Goal: Information Seeking & Learning: Learn about a topic

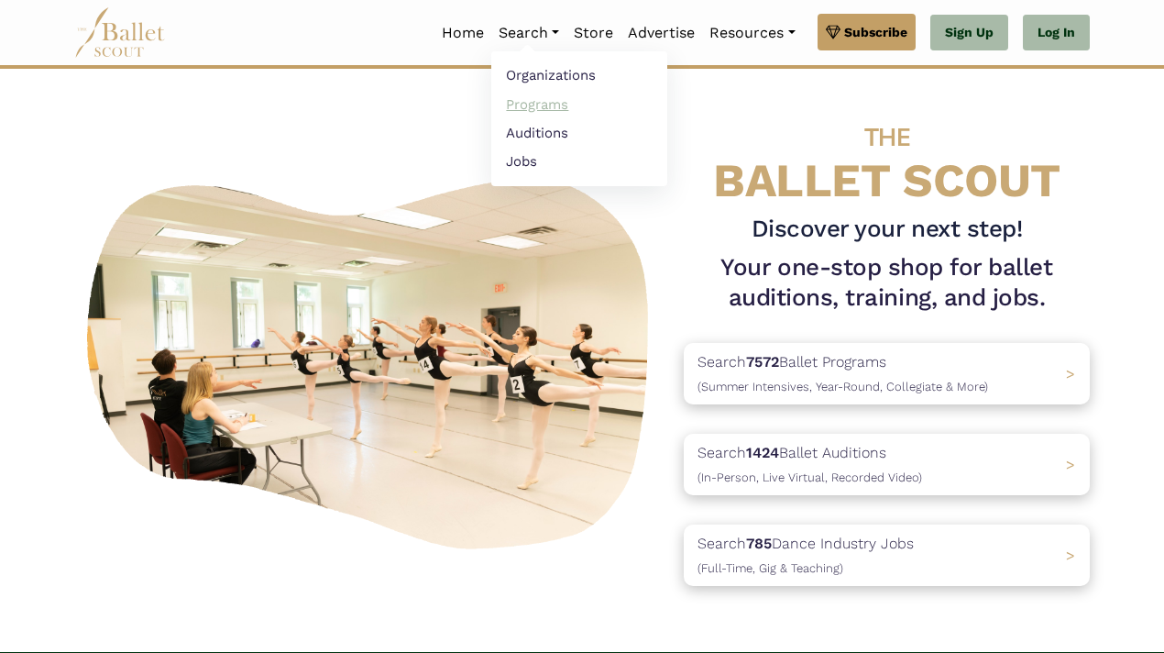
click at [509, 105] on link "Programs" at bounding box center [579, 104] width 176 height 28
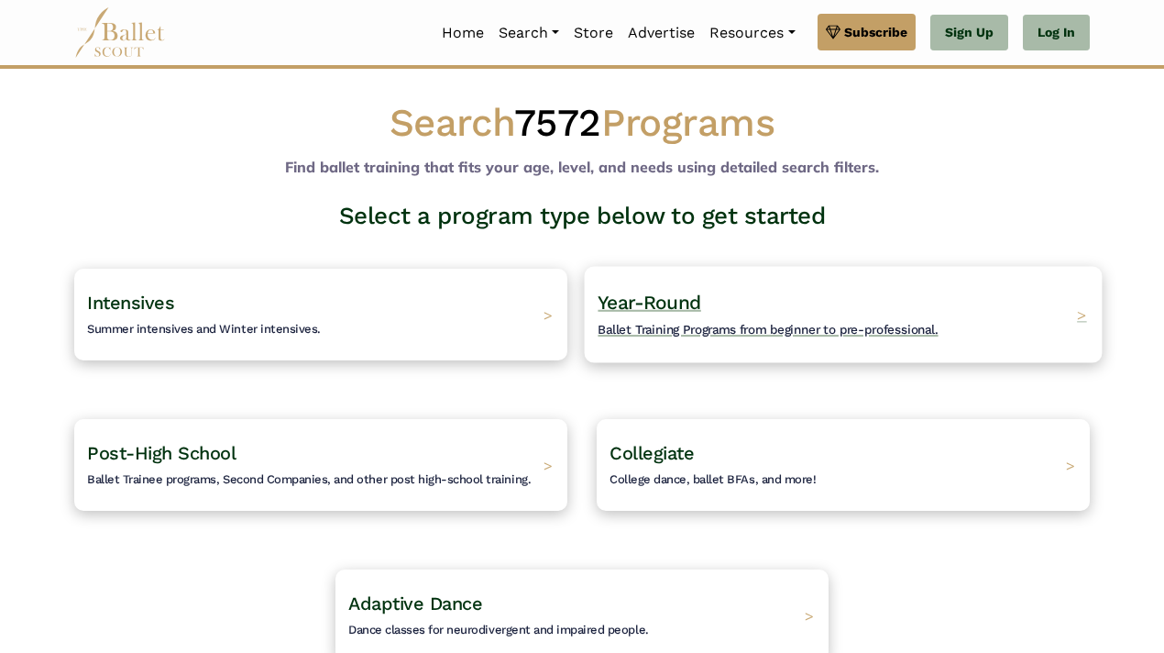
click at [625, 313] on h4 "Year-Round Ballet Training Programs from beginner to pre-professional." at bounding box center [768, 315] width 340 height 50
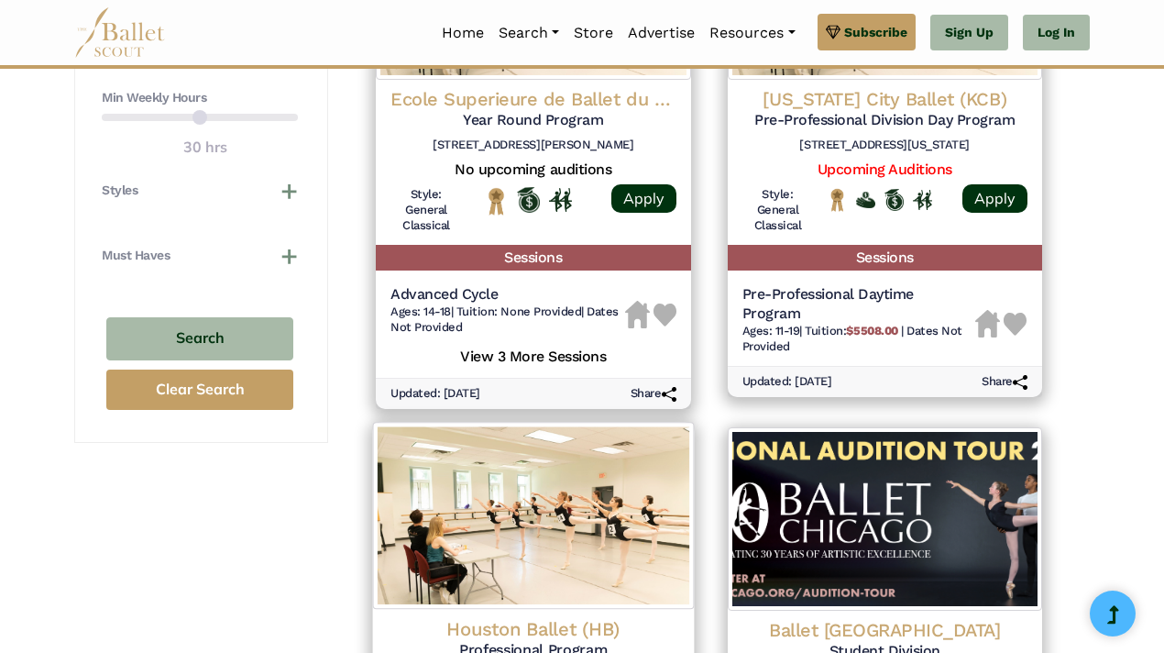
scroll to position [1038, 0]
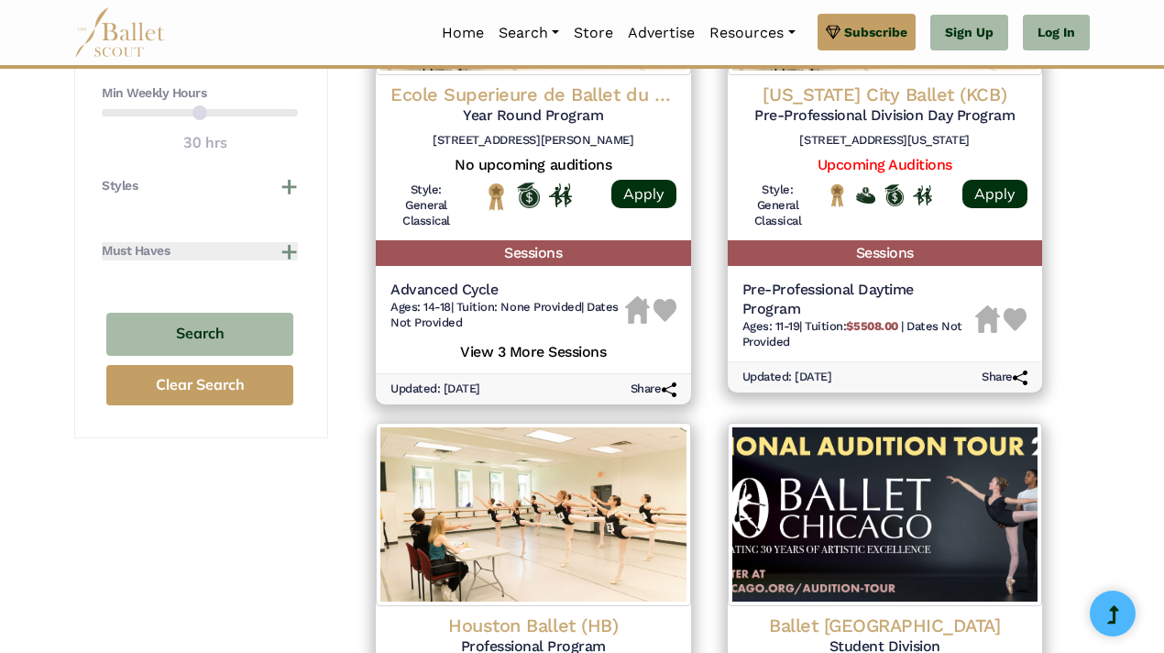
click at [288, 259] on button "Must Haves" at bounding box center [200, 251] width 196 height 18
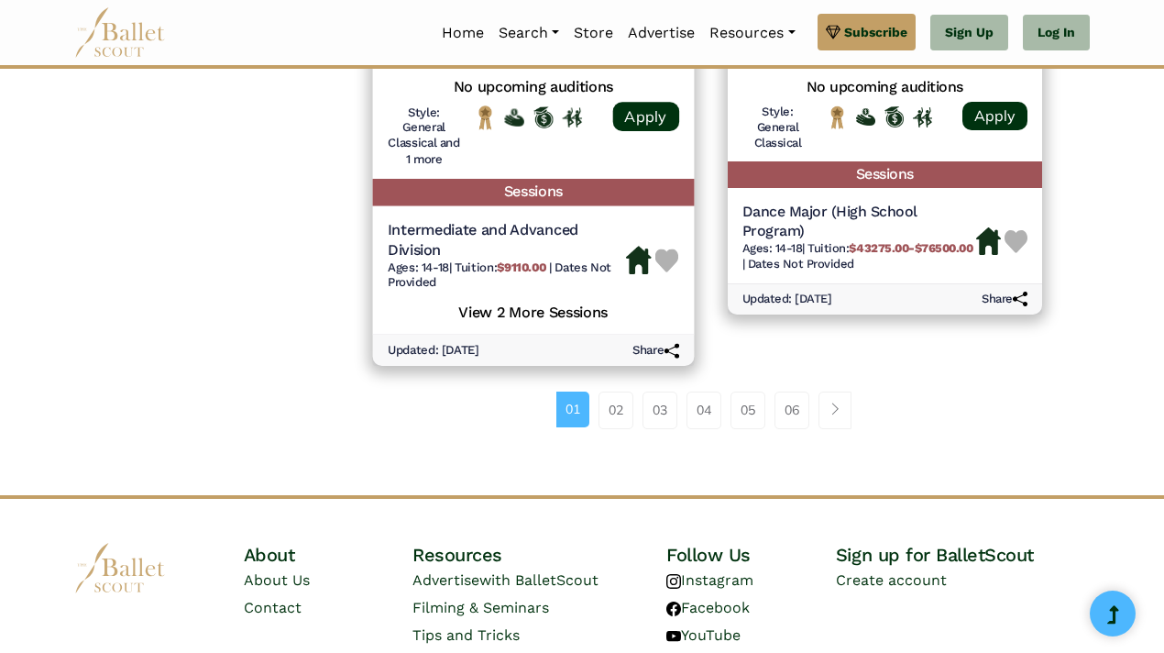
scroll to position [2712, 0]
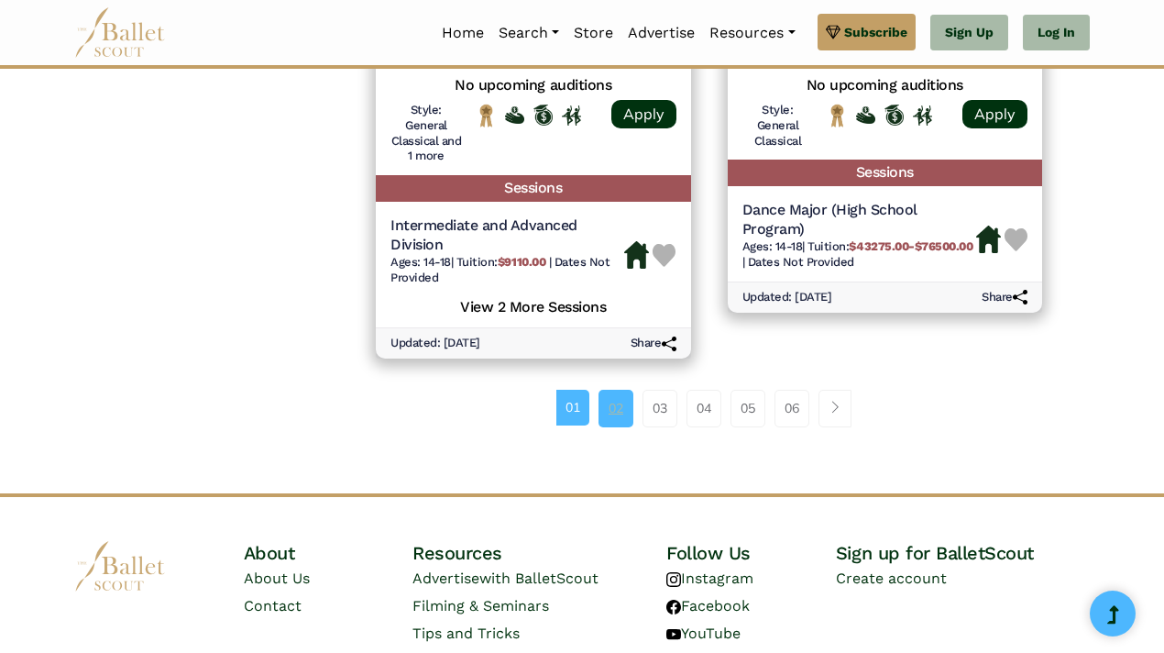
click at [606, 410] on link "02" at bounding box center [615, 408] width 35 height 37
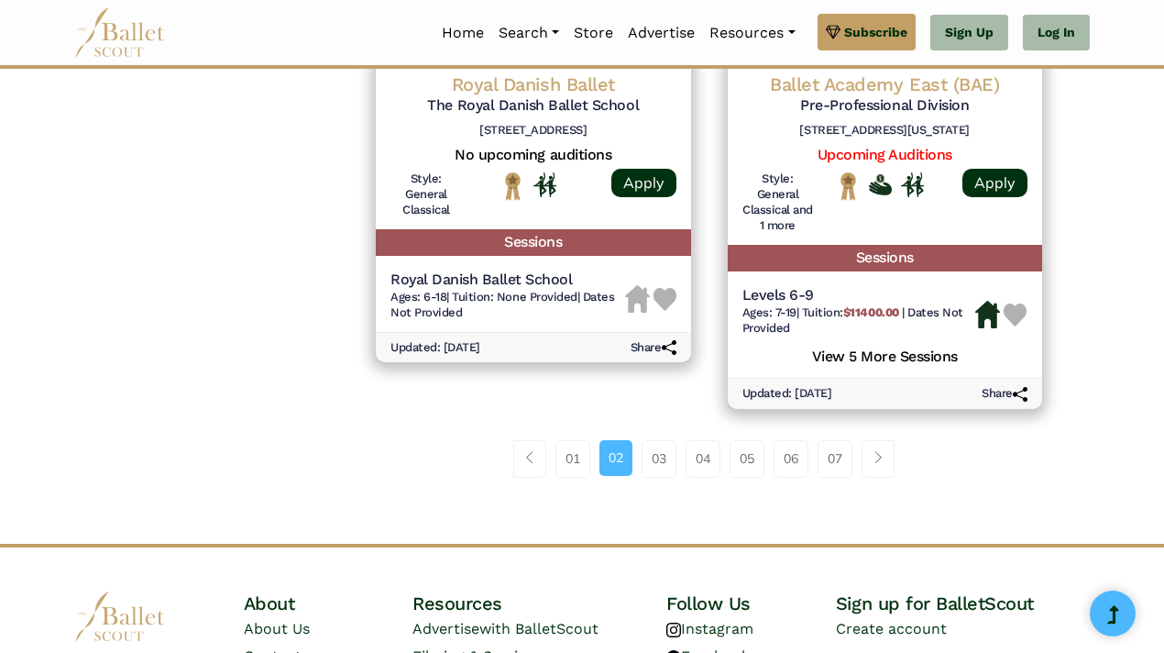
scroll to position [2699, 0]
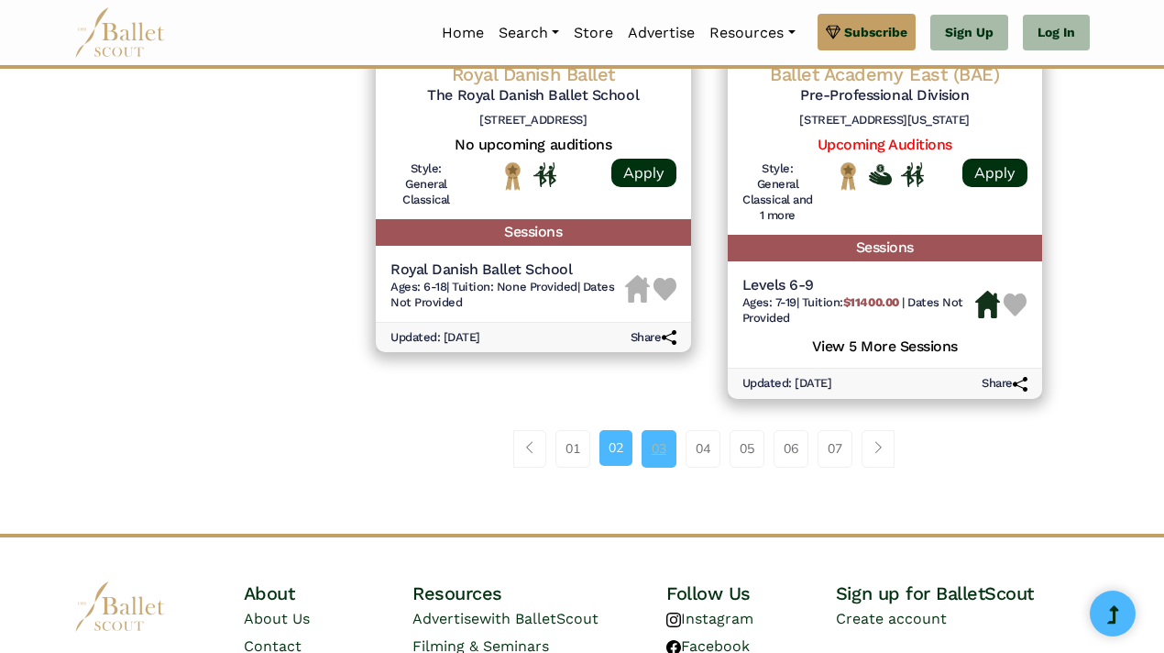
click at [665, 461] on link "03" at bounding box center [659, 448] width 35 height 37
